Goal: Task Accomplishment & Management: Use online tool/utility

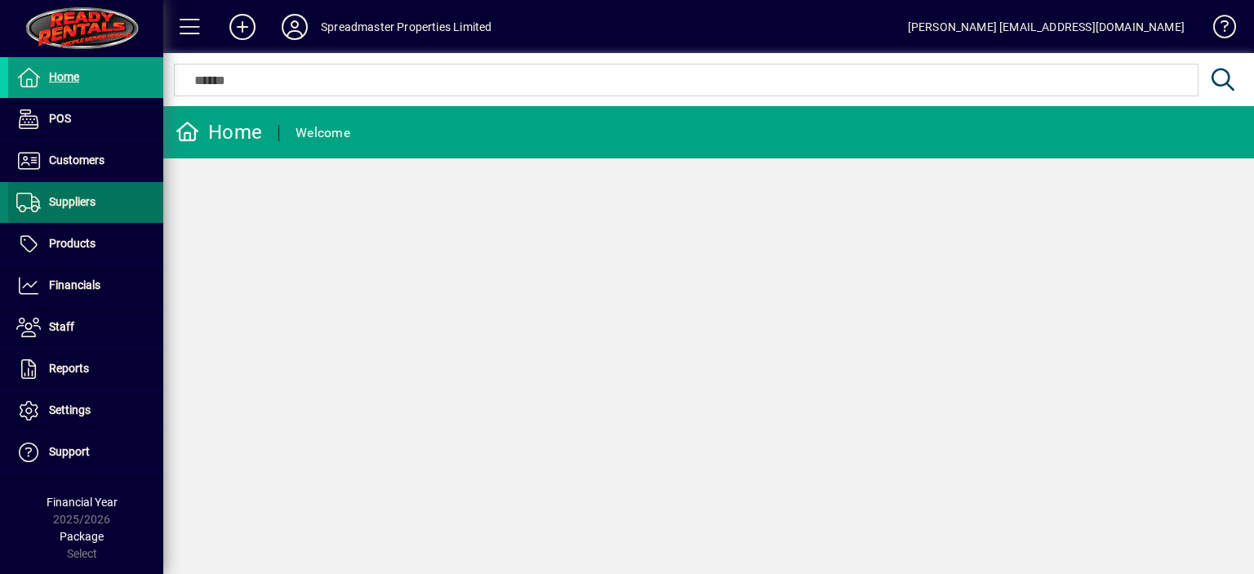
click at [79, 203] on span "Suppliers" at bounding box center [72, 201] width 47 height 13
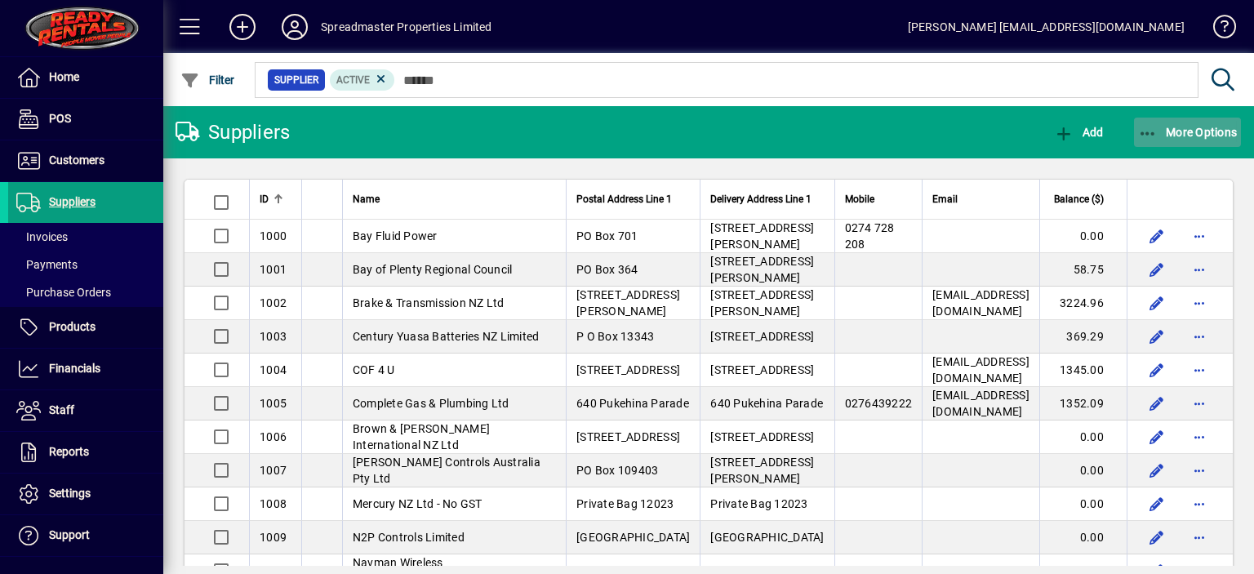
click at [1176, 130] on span "More Options" at bounding box center [1188, 132] width 100 height 13
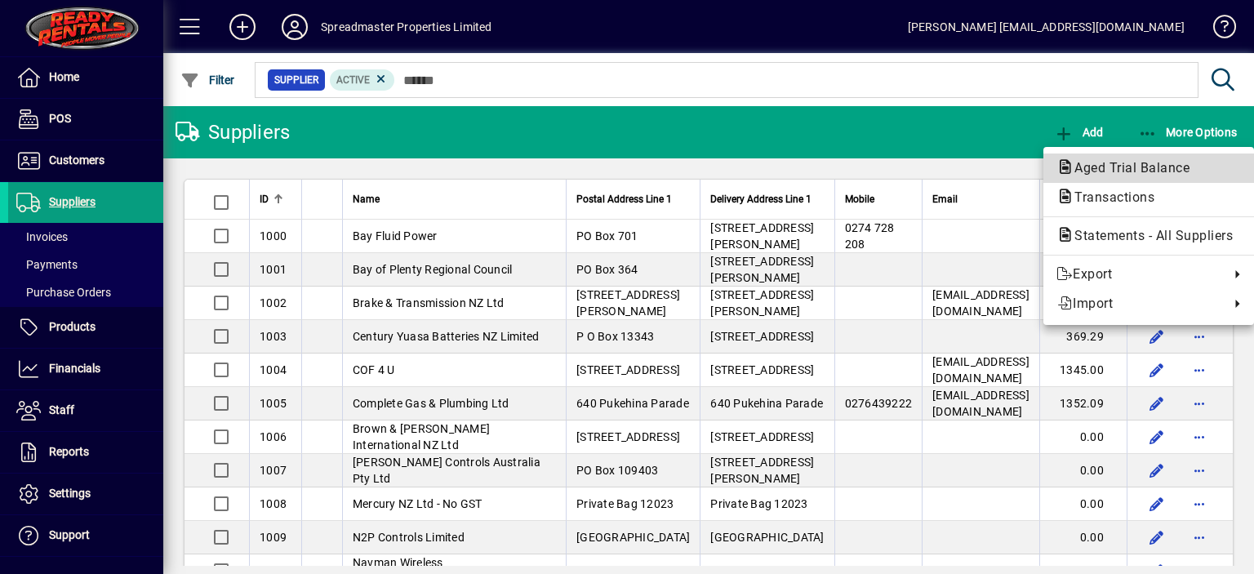
click at [1073, 166] on span "Aged Trial Balance" at bounding box center [1127, 168] width 141 height 16
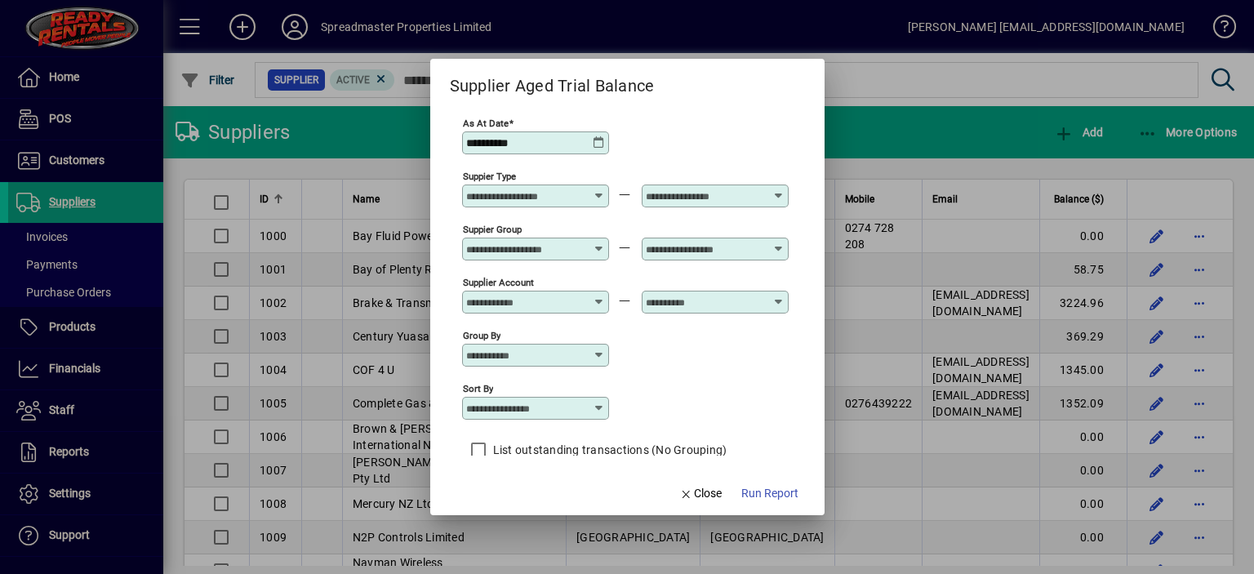
click at [595, 405] on icon at bounding box center [599, 408] width 13 height 13
click at [541, 504] on div "Supplier Name" at bounding box center [513, 508] width 78 height 17
type input "**********"
click at [781, 490] on span "Run Report" at bounding box center [769, 493] width 57 height 17
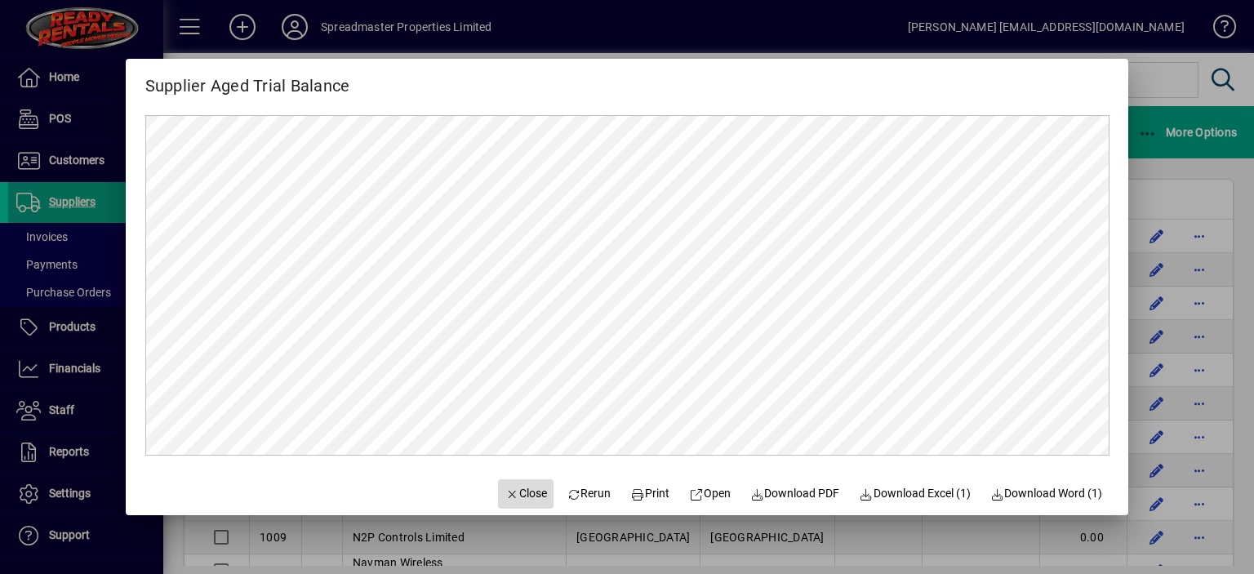
click at [516, 492] on span "Close" at bounding box center [526, 493] width 42 height 17
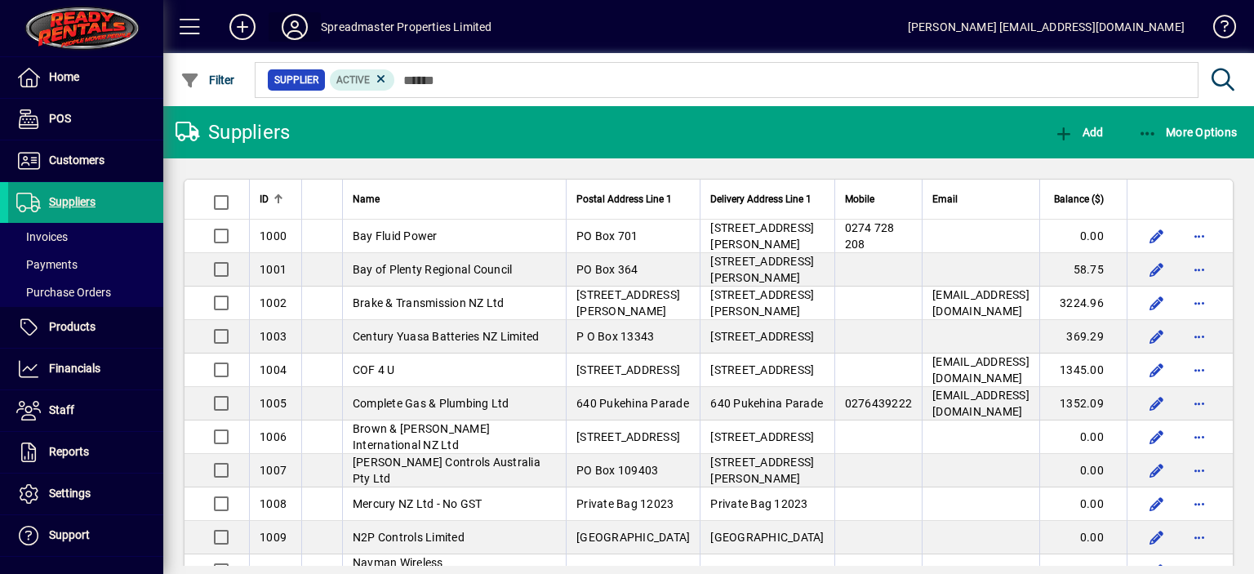
click at [296, 25] on icon at bounding box center [294, 27] width 33 height 26
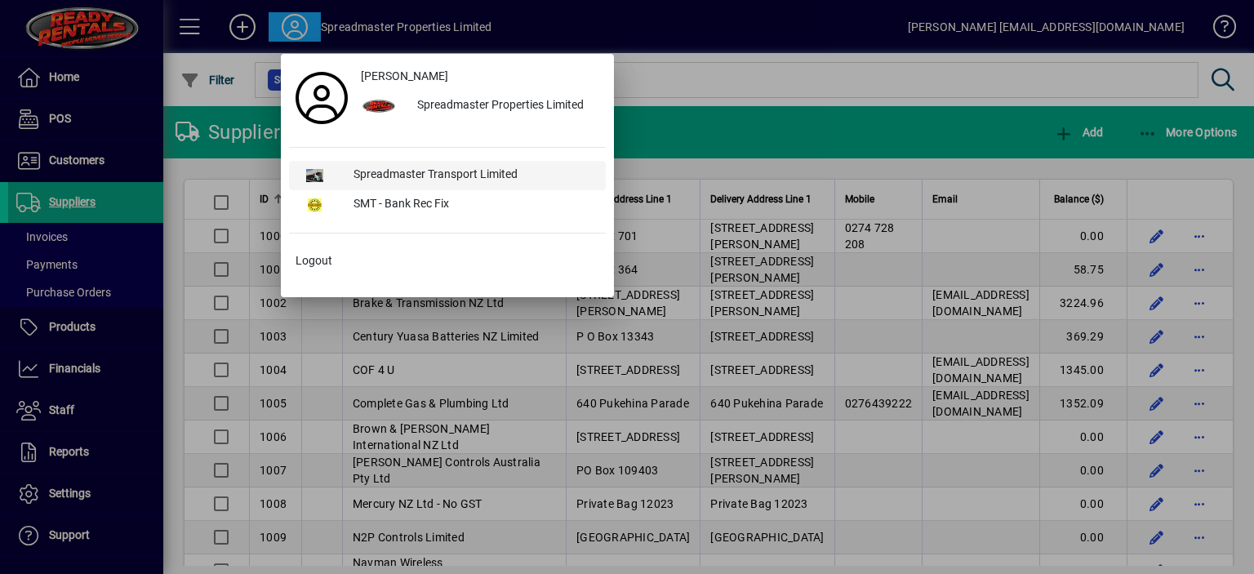
click at [416, 171] on div "Spreadmaster Transport Limited" at bounding box center [472, 175] width 265 height 29
